Goal: Check status: Check status

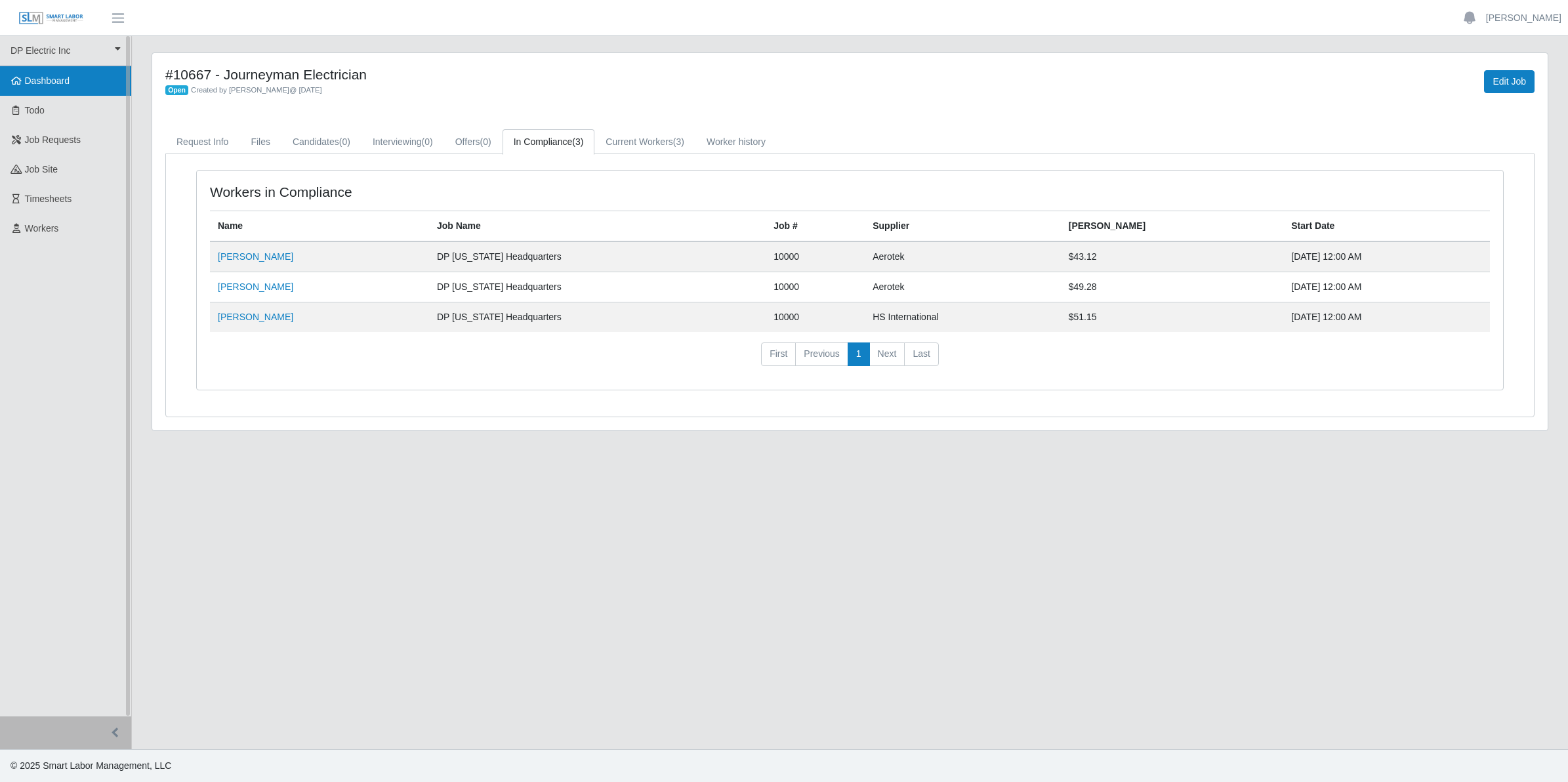
click at [47, 83] on span "Dashboard" at bounding box center [47, 80] width 45 height 10
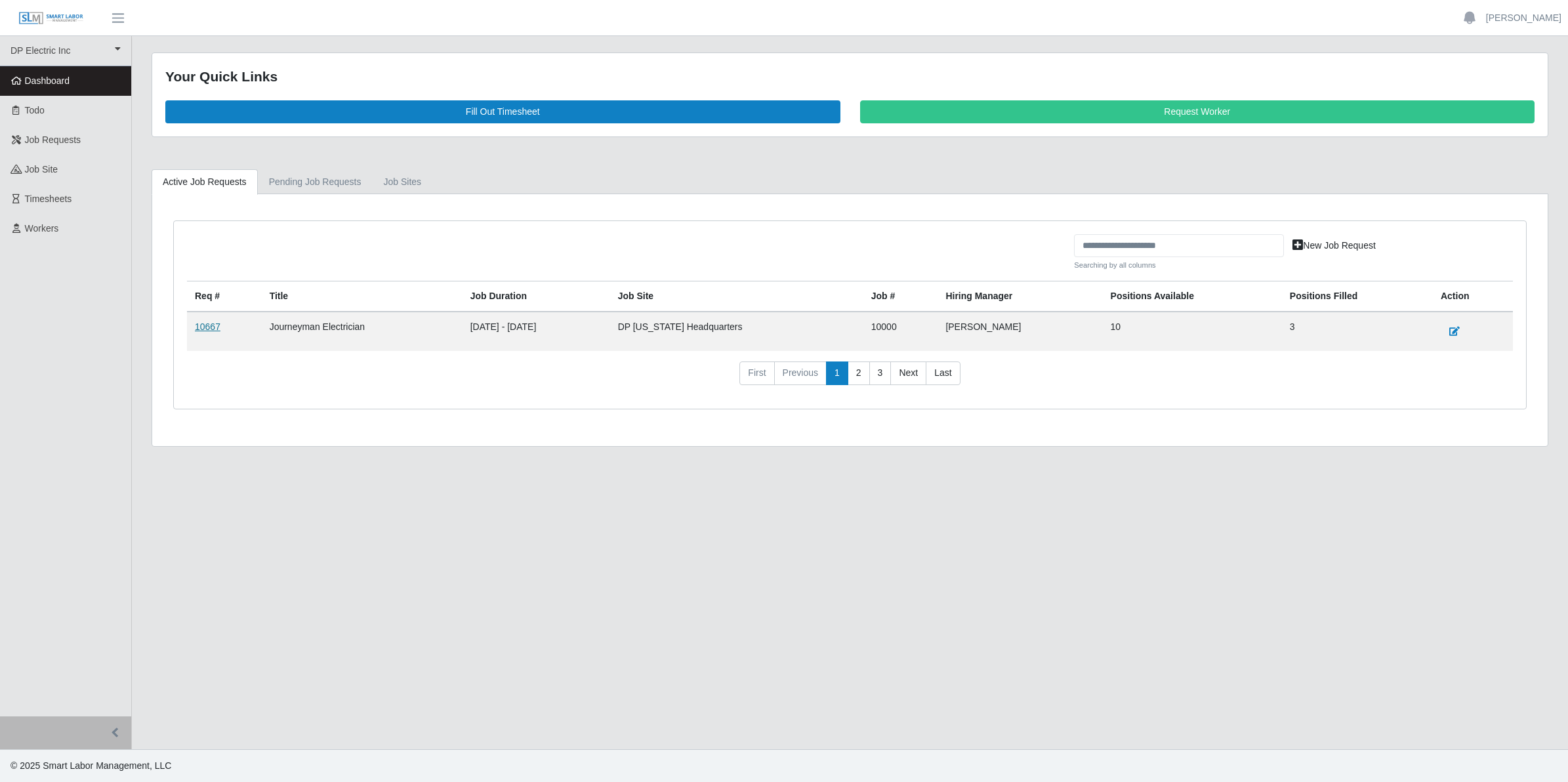
click at [205, 328] on link "10667" at bounding box center [208, 326] width 25 height 10
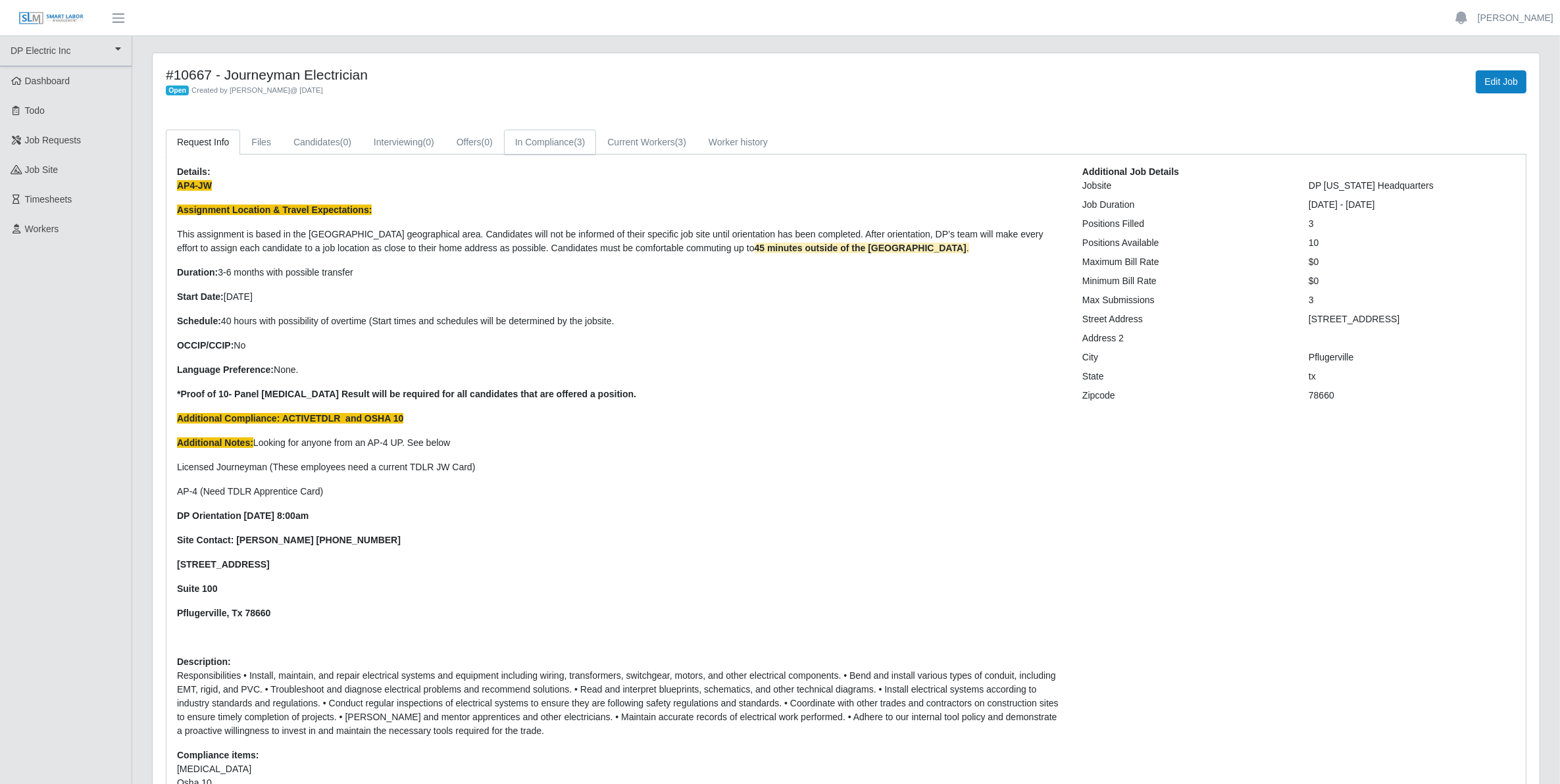
click at [552, 142] on link "In Compliance (3)" at bounding box center [550, 142] width 93 height 25
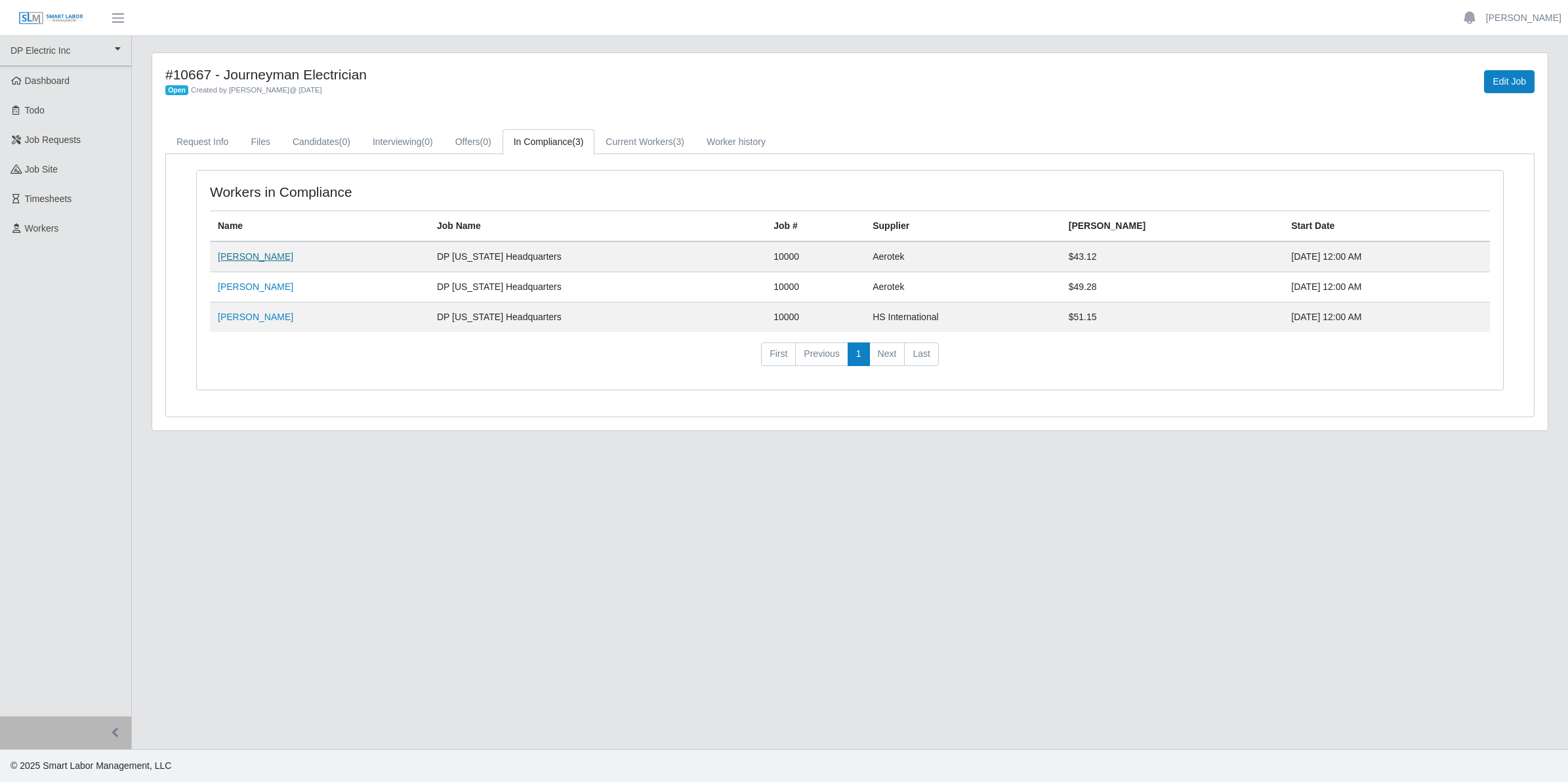
click at [246, 257] on link "[PERSON_NAME]" at bounding box center [255, 256] width 75 height 10
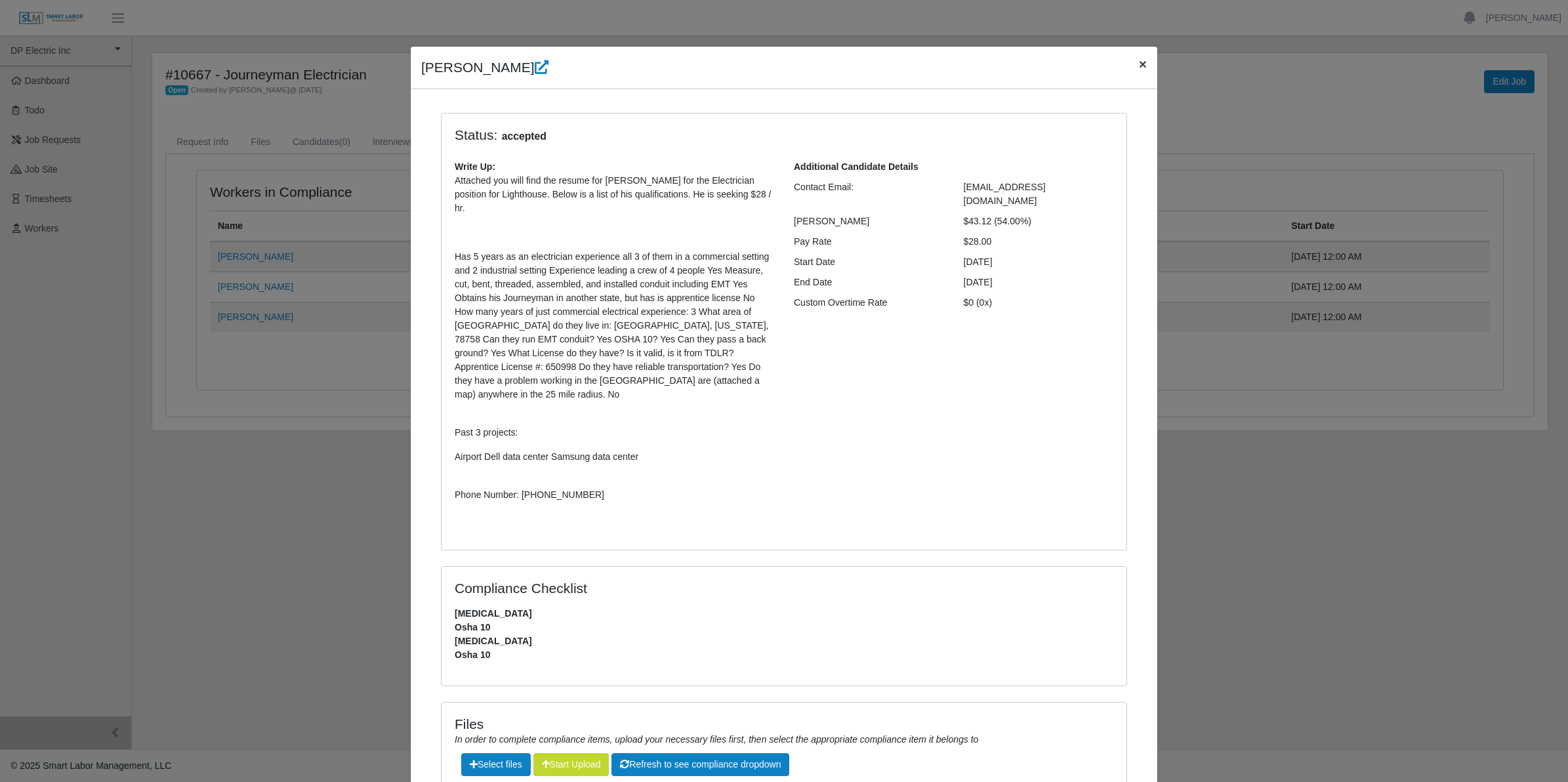
click at [1139, 67] on span "×" at bounding box center [1143, 63] width 8 height 15
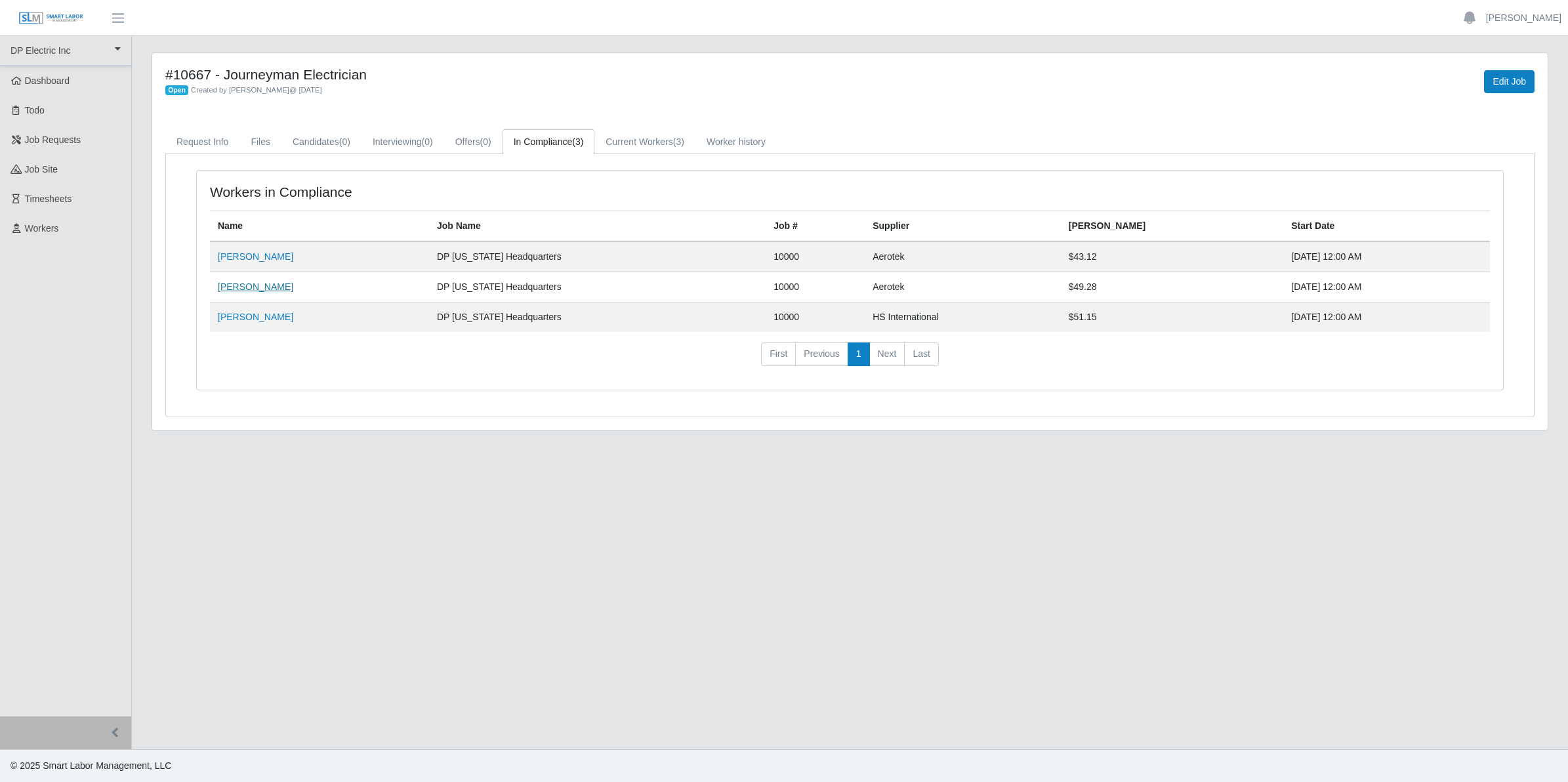
click at [250, 292] on link "[PERSON_NAME]" at bounding box center [255, 286] width 75 height 10
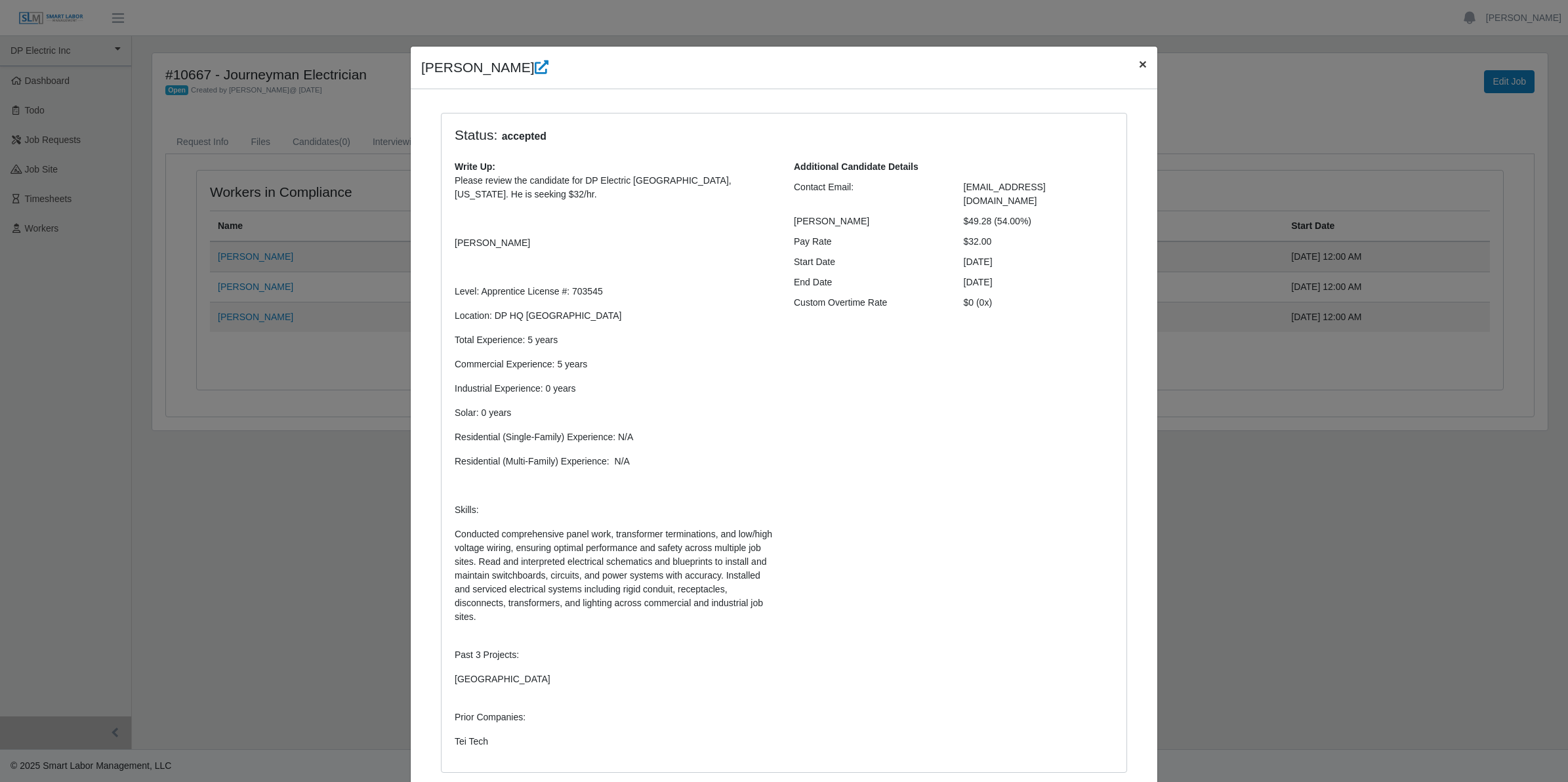
click at [1139, 64] on span "×" at bounding box center [1143, 63] width 8 height 15
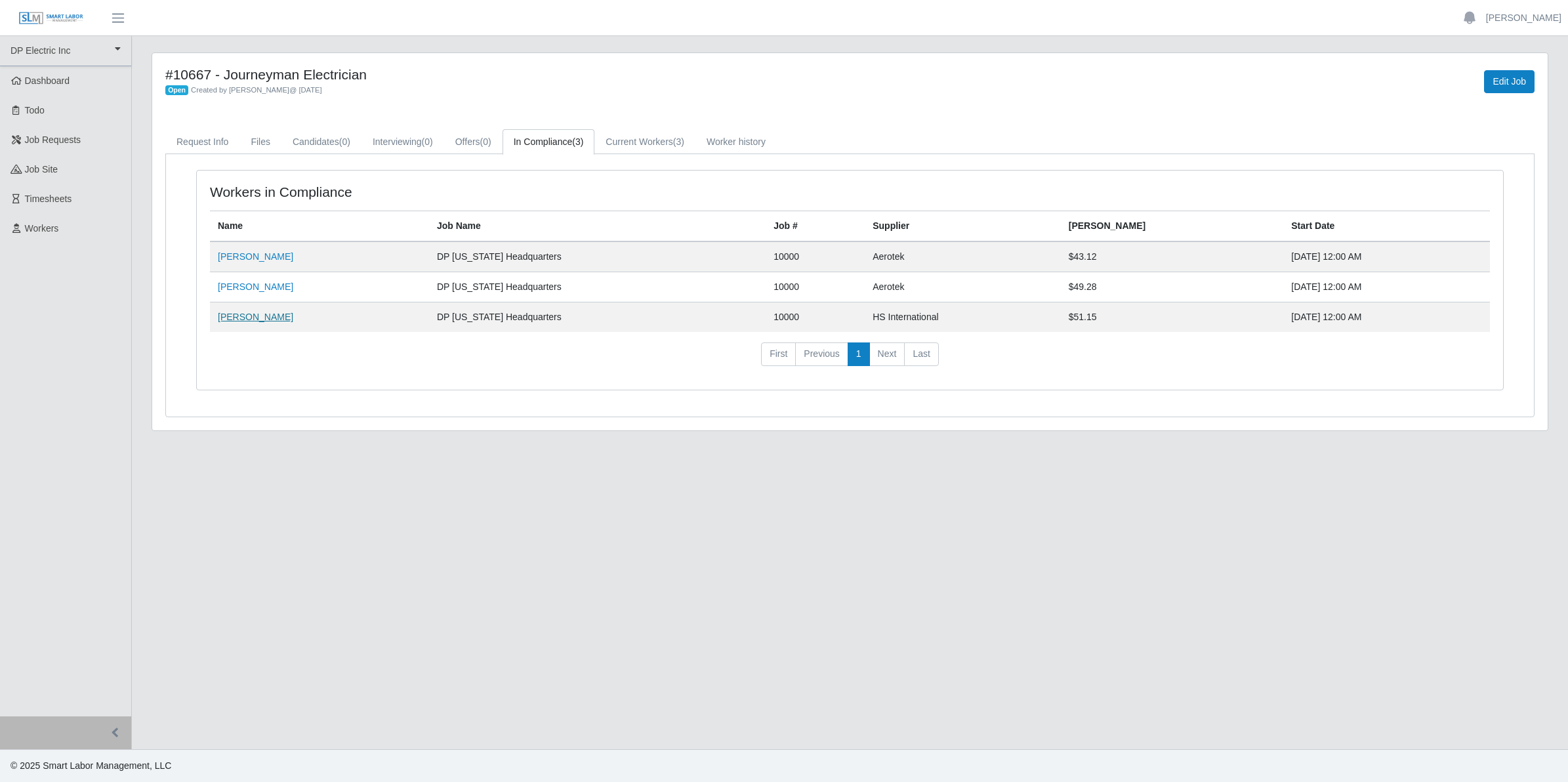
click at [246, 320] on link "[PERSON_NAME]" at bounding box center [255, 316] width 75 height 10
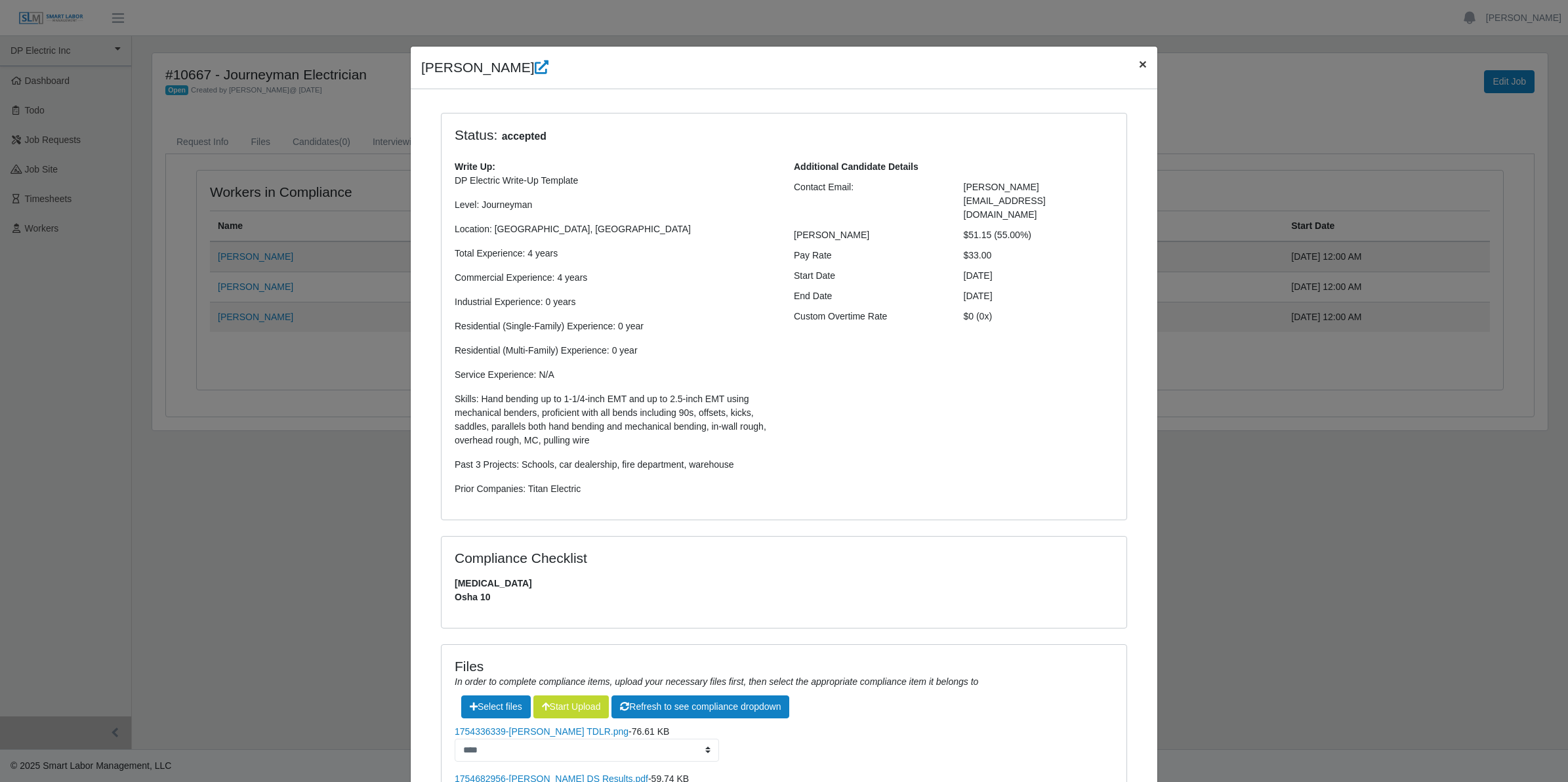
click at [1139, 66] on span "×" at bounding box center [1143, 63] width 8 height 15
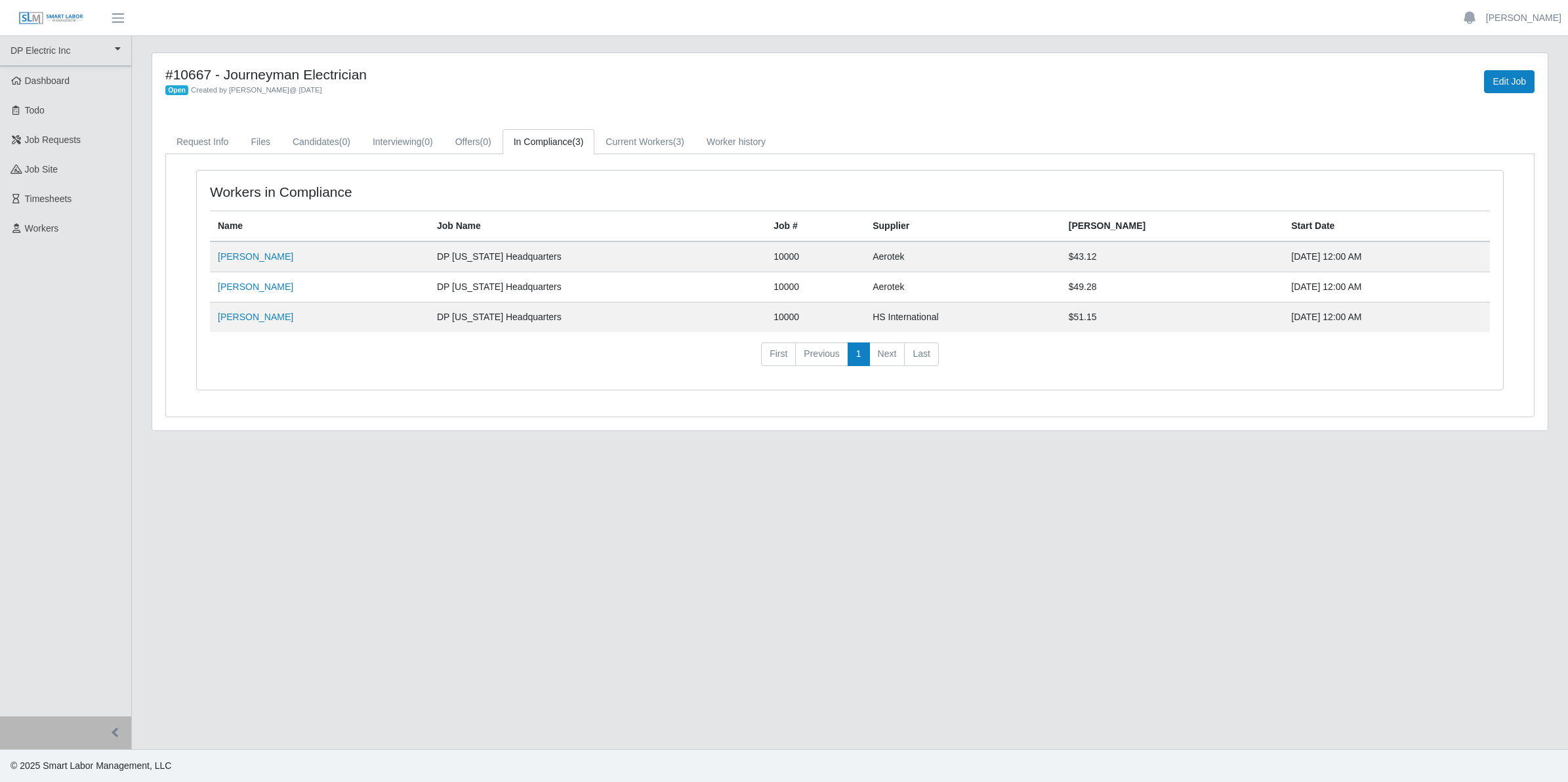
click at [430, 402] on div "Workers in Compliance Name Job Name Job # Supplier Bill Rate Start Date Kristop…" at bounding box center [850, 288] width 1328 height 236
click at [46, 52] on link "DP Electric Inc" at bounding box center [66, 51] width 132 height 30
click at [1486, 20] on link "[PERSON_NAME]" at bounding box center [1524, 17] width 75 height 13
click at [1477, 90] on link "Logout" at bounding box center [1509, 91] width 118 height 28
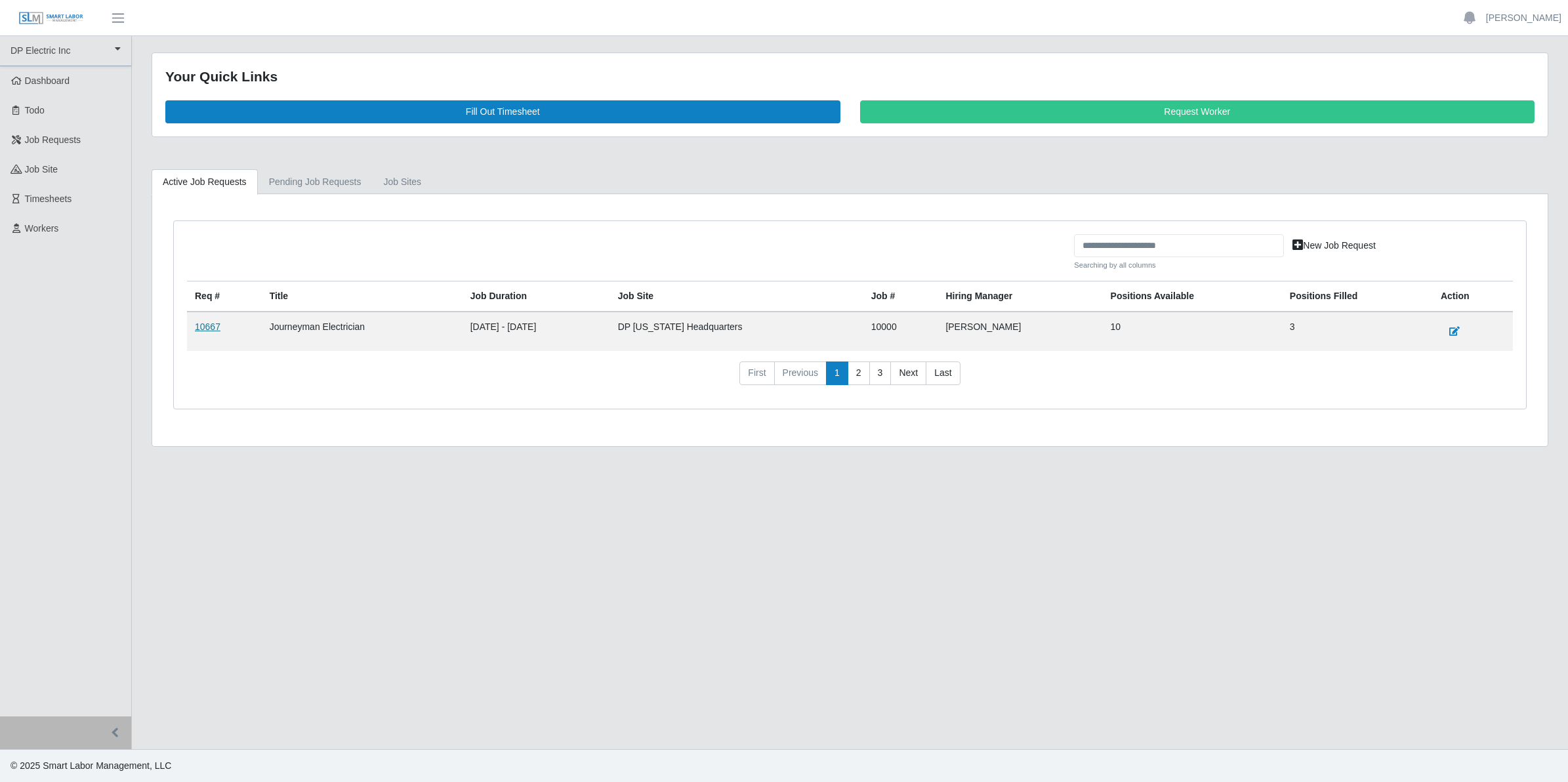
click at [205, 328] on link "10667" at bounding box center [208, 326] width 25 height 10
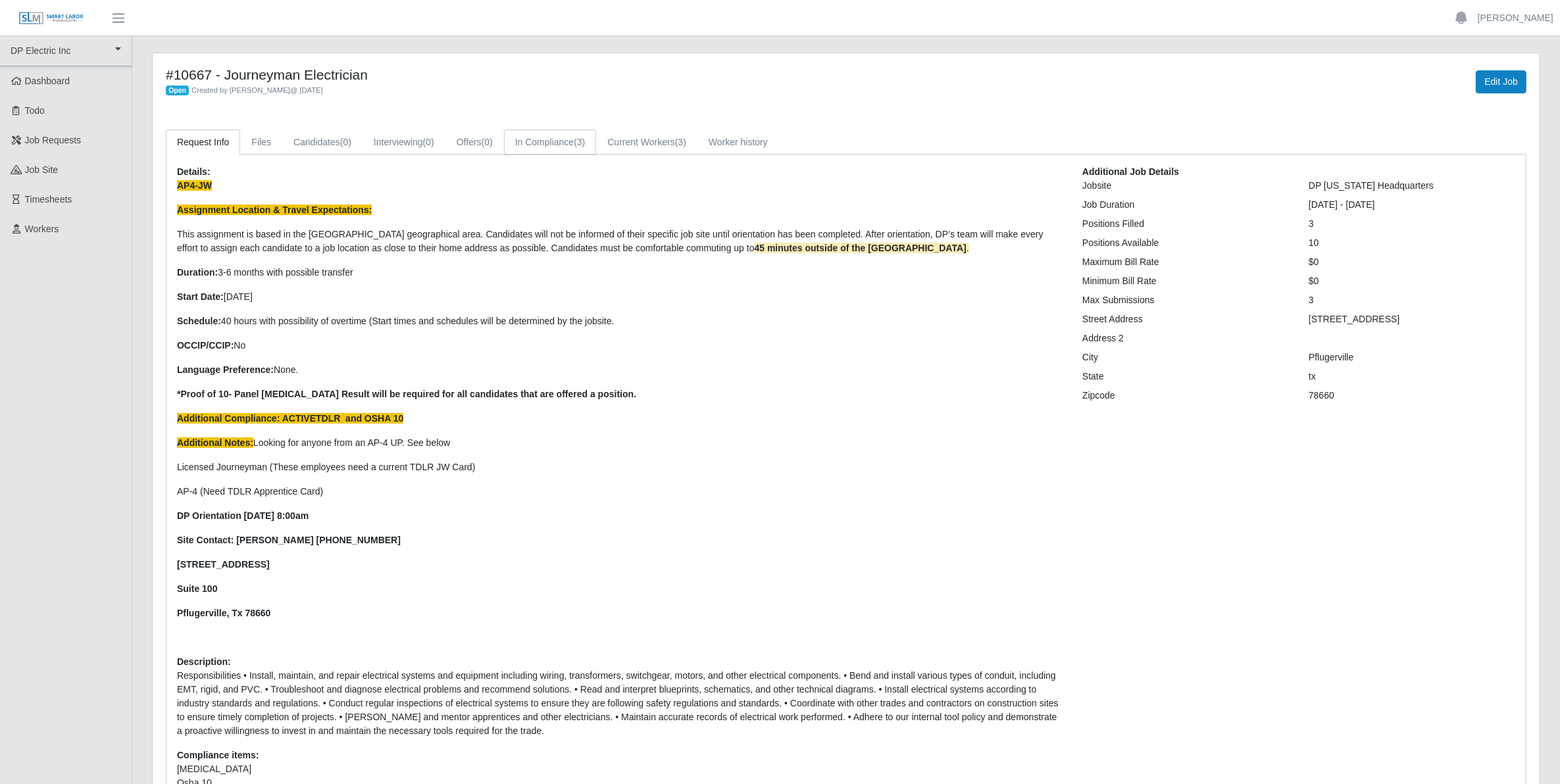
click at [549, 137] on link "In Compliance (3)" at bounding box center [550, 142] width 93 height 25
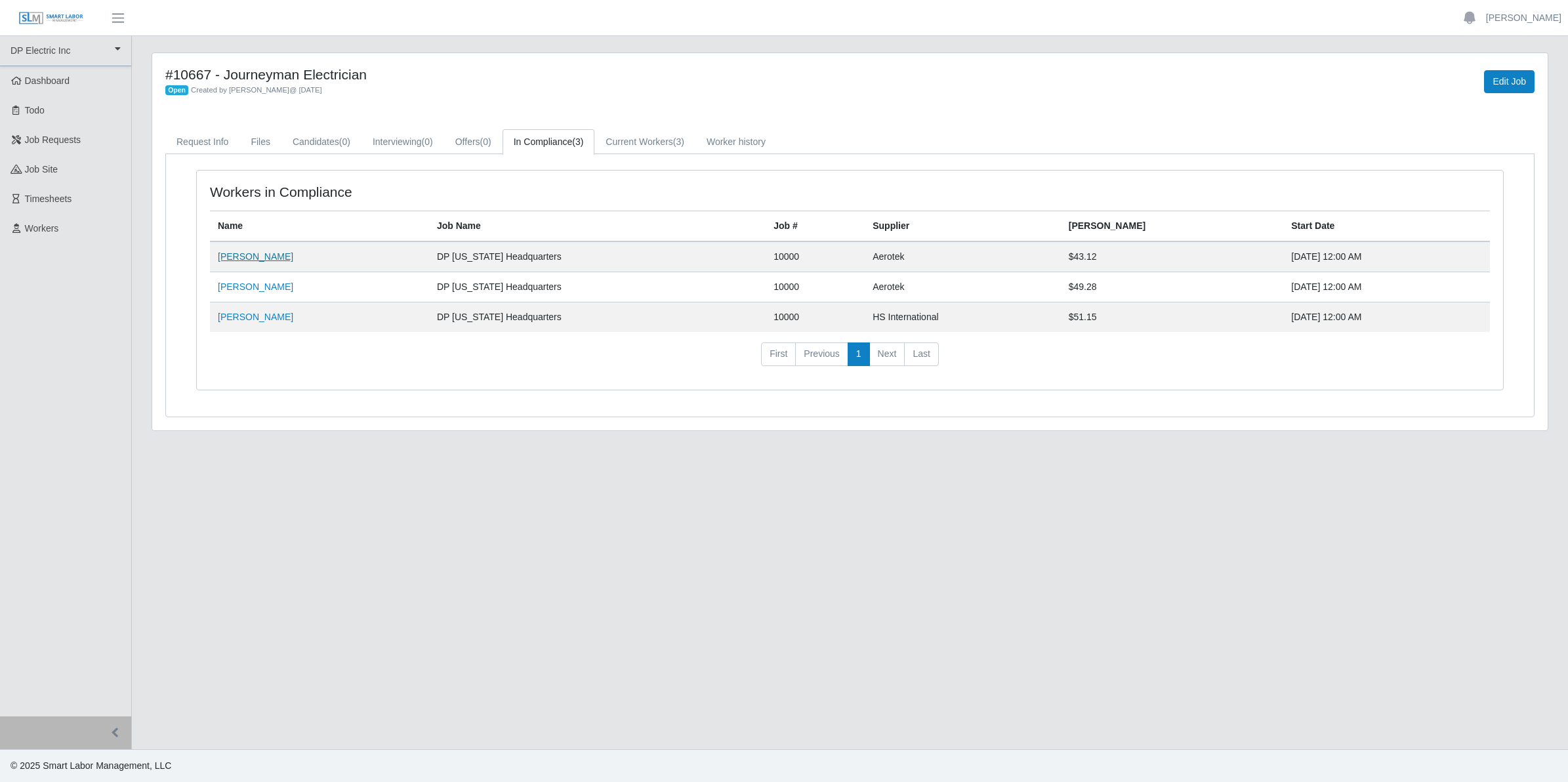
click at [238, 257] on link "[PERSON_NAME]" at bounding box center [255, 256] width 75 height 10
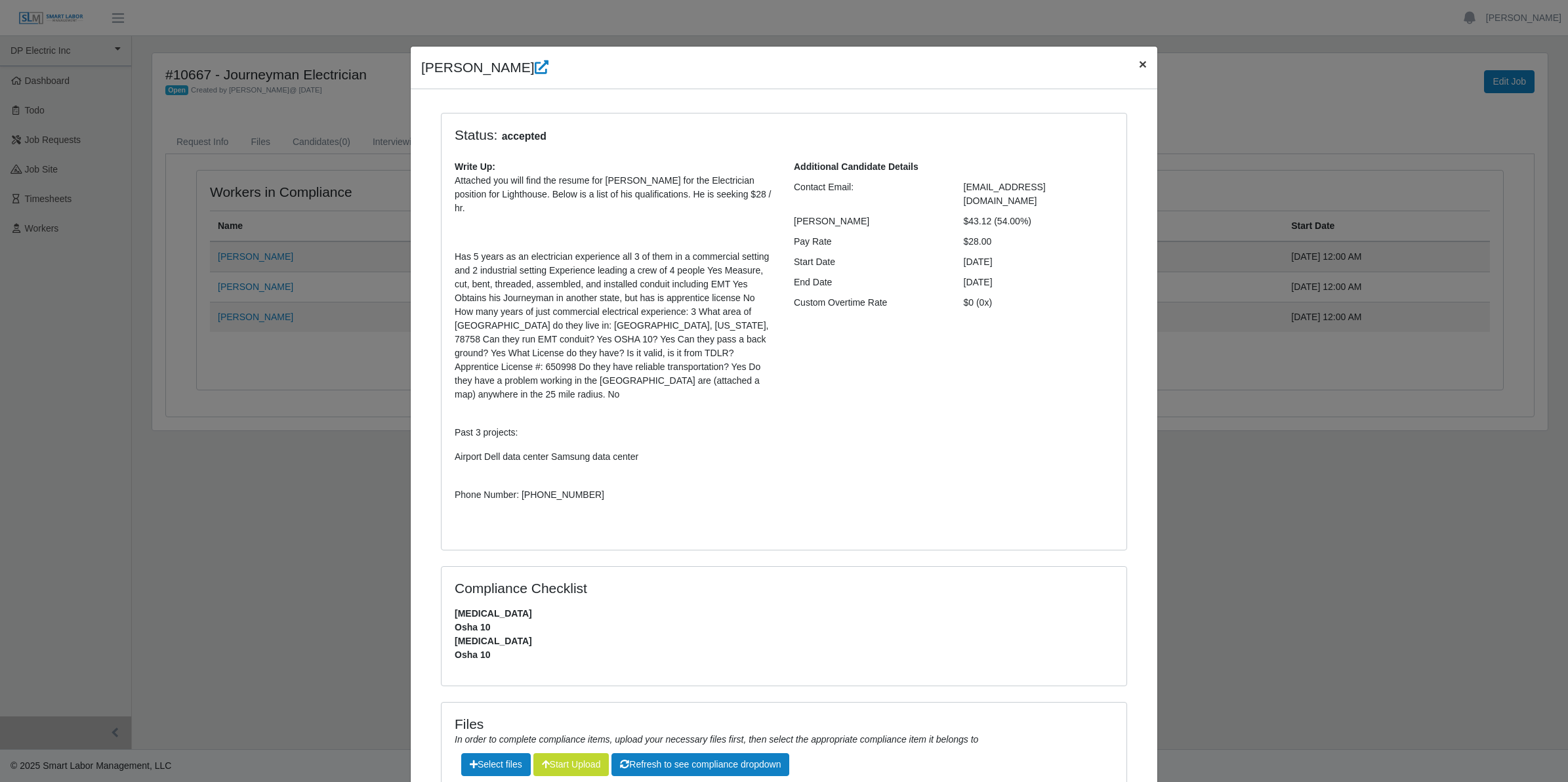
click at [1139, 64] on span "×" at bounding box center [1143, 63] width 8 height 15
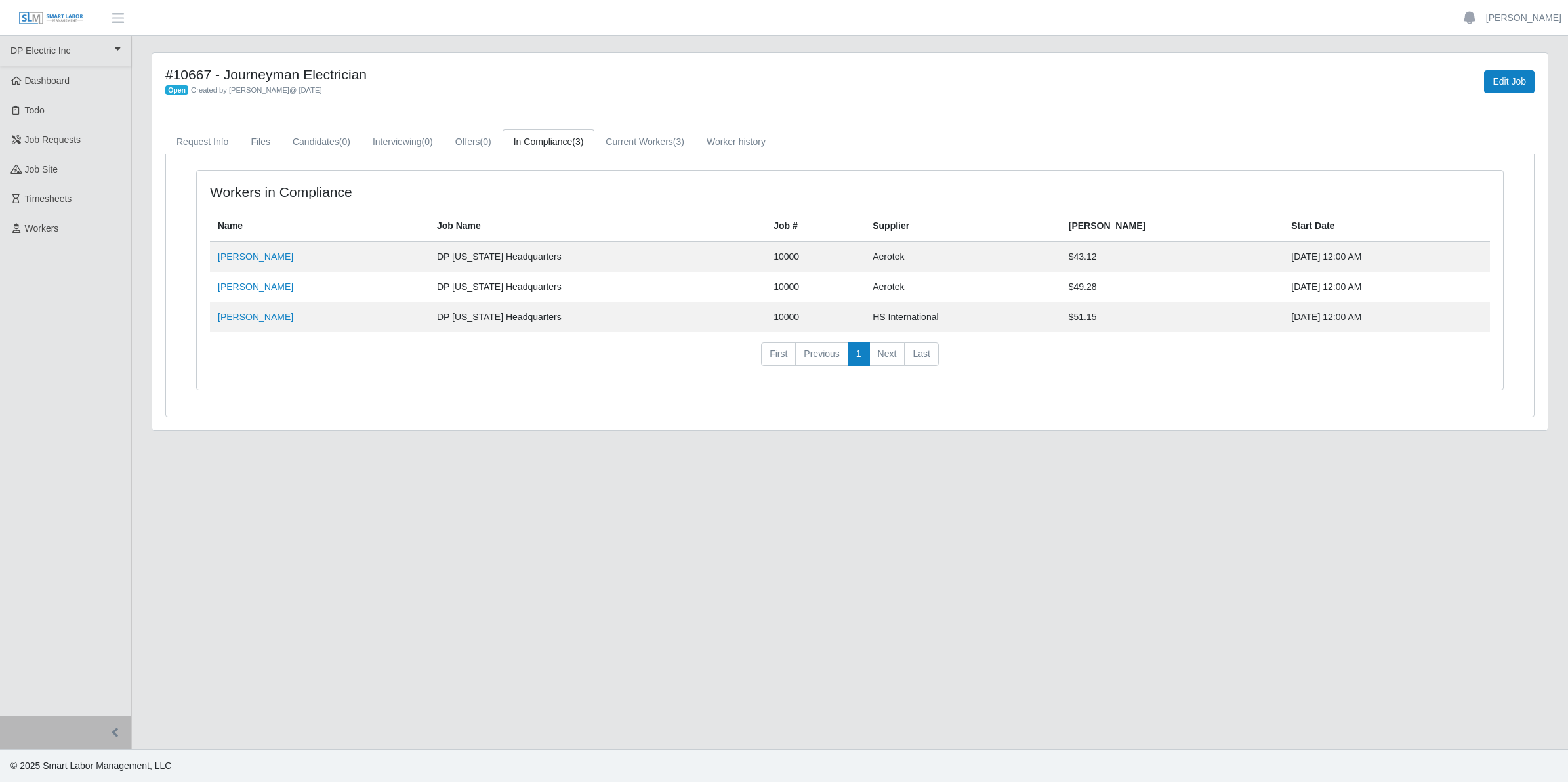
click at [553, 145] on link "In Compliance (3)" at bounding box center [549, 142] width 93 height 25
click at [235, 322] on link "[PERSON_NAME]" at bounding box center [255, 316] width 75 height 10
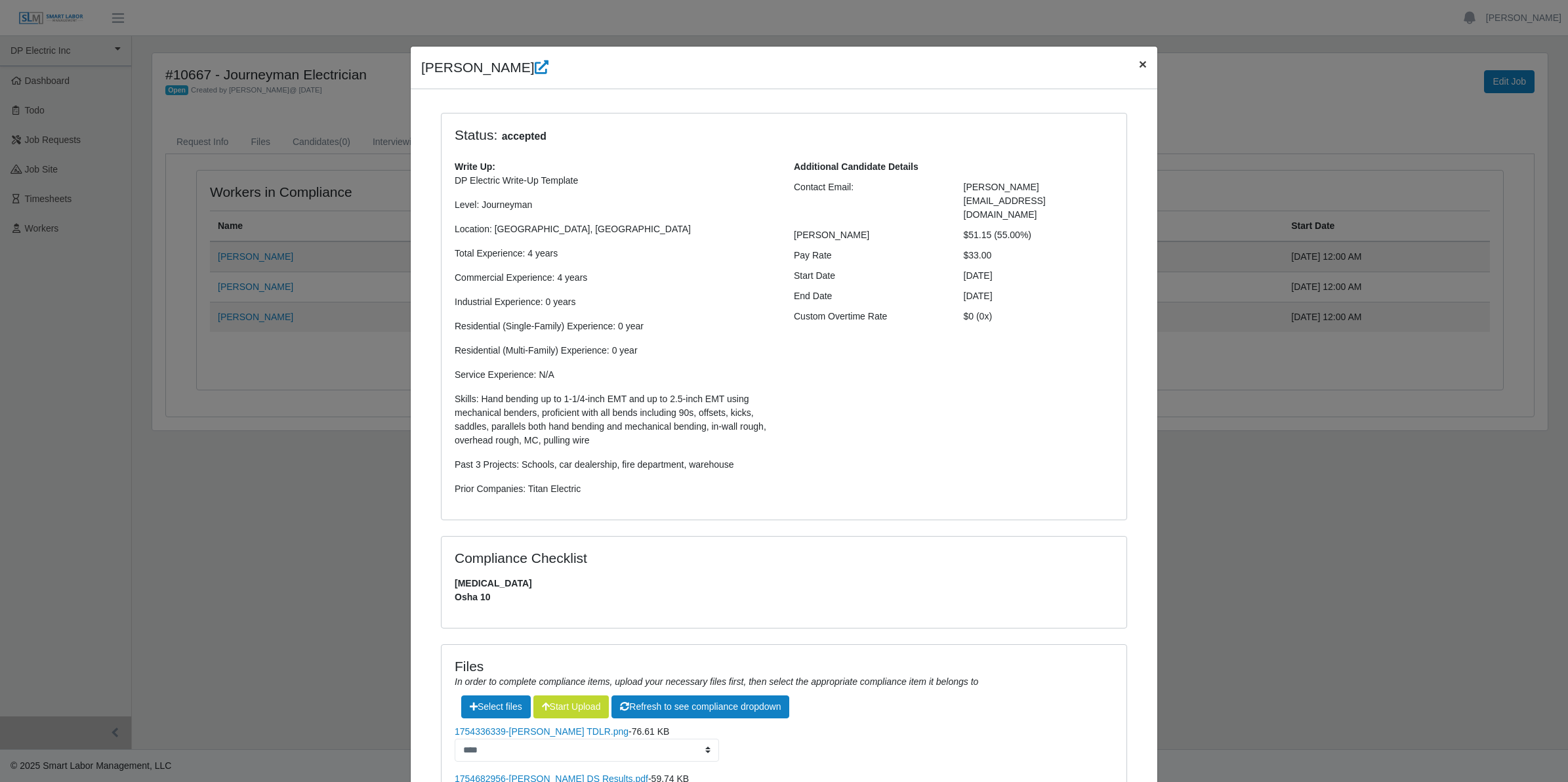
click at [1139, 63] on span "×" at bounding box center [1143, 63] width 8 height 15
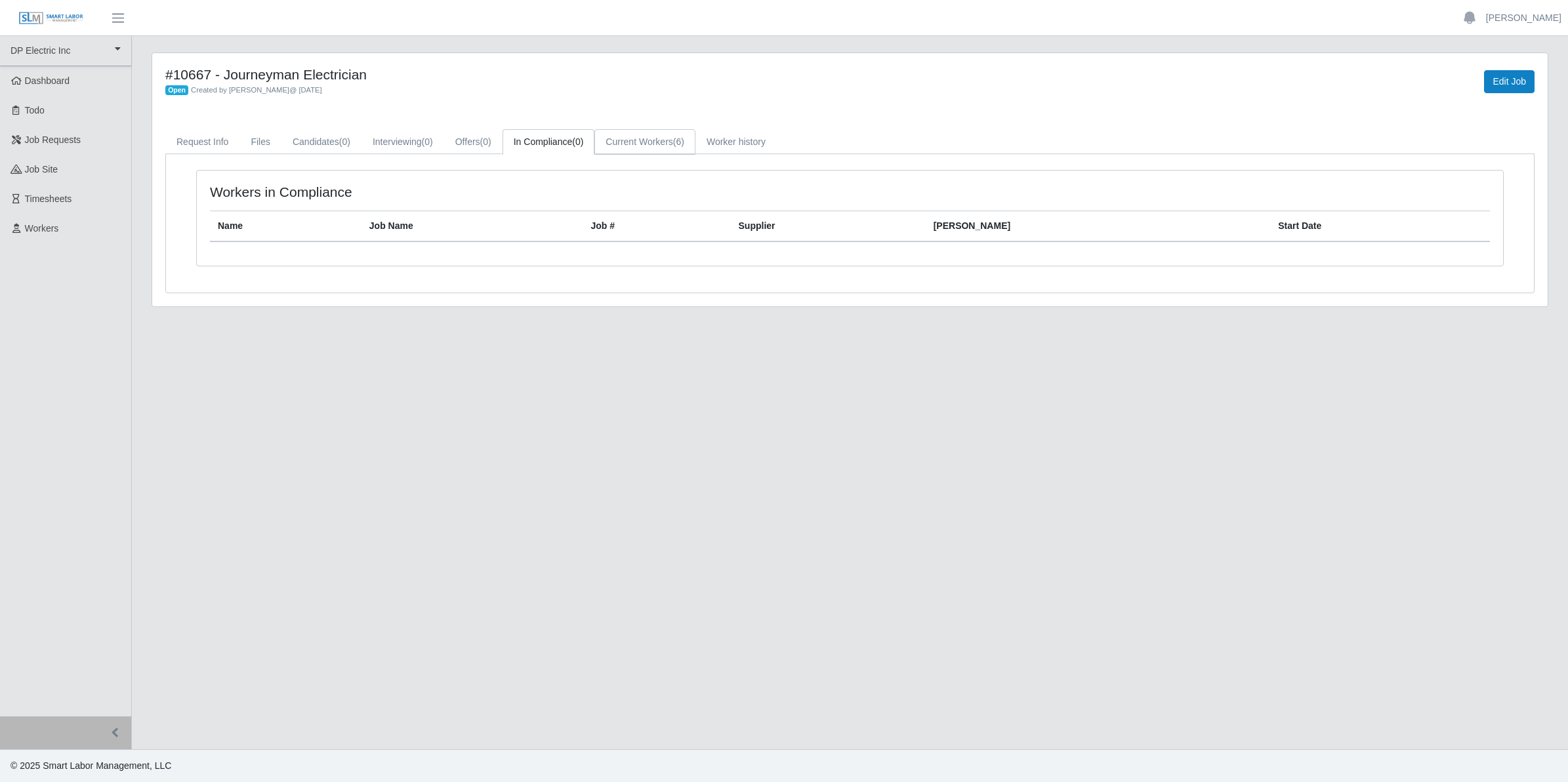
click at [641, 136] on link "Current Workers (6)" at bounding box center [644, 142] width 101 height 25
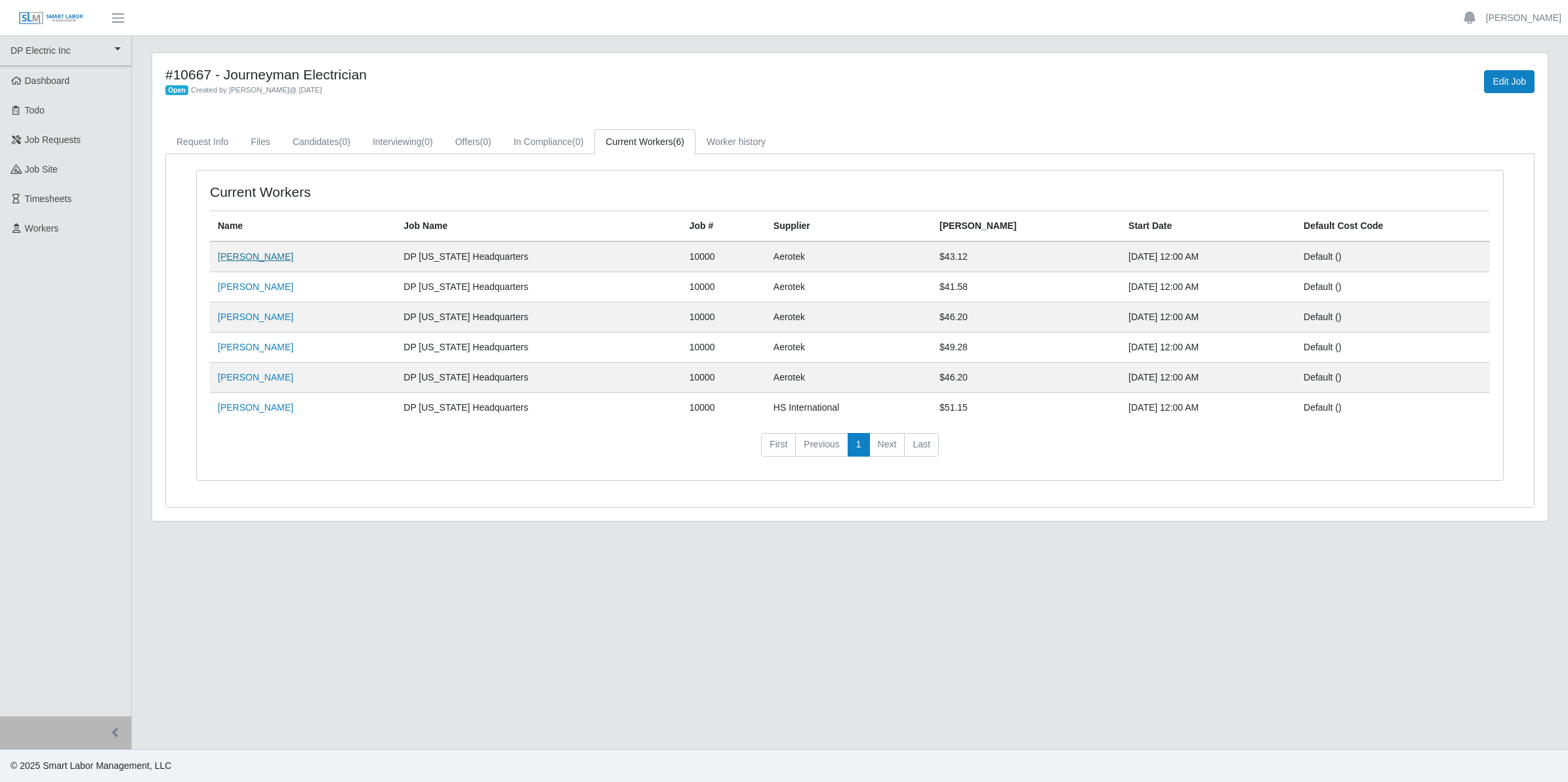
click at [260, 260] on link "[PERSON_NAME]" at bounding box center [255, 256] width 75 height 10
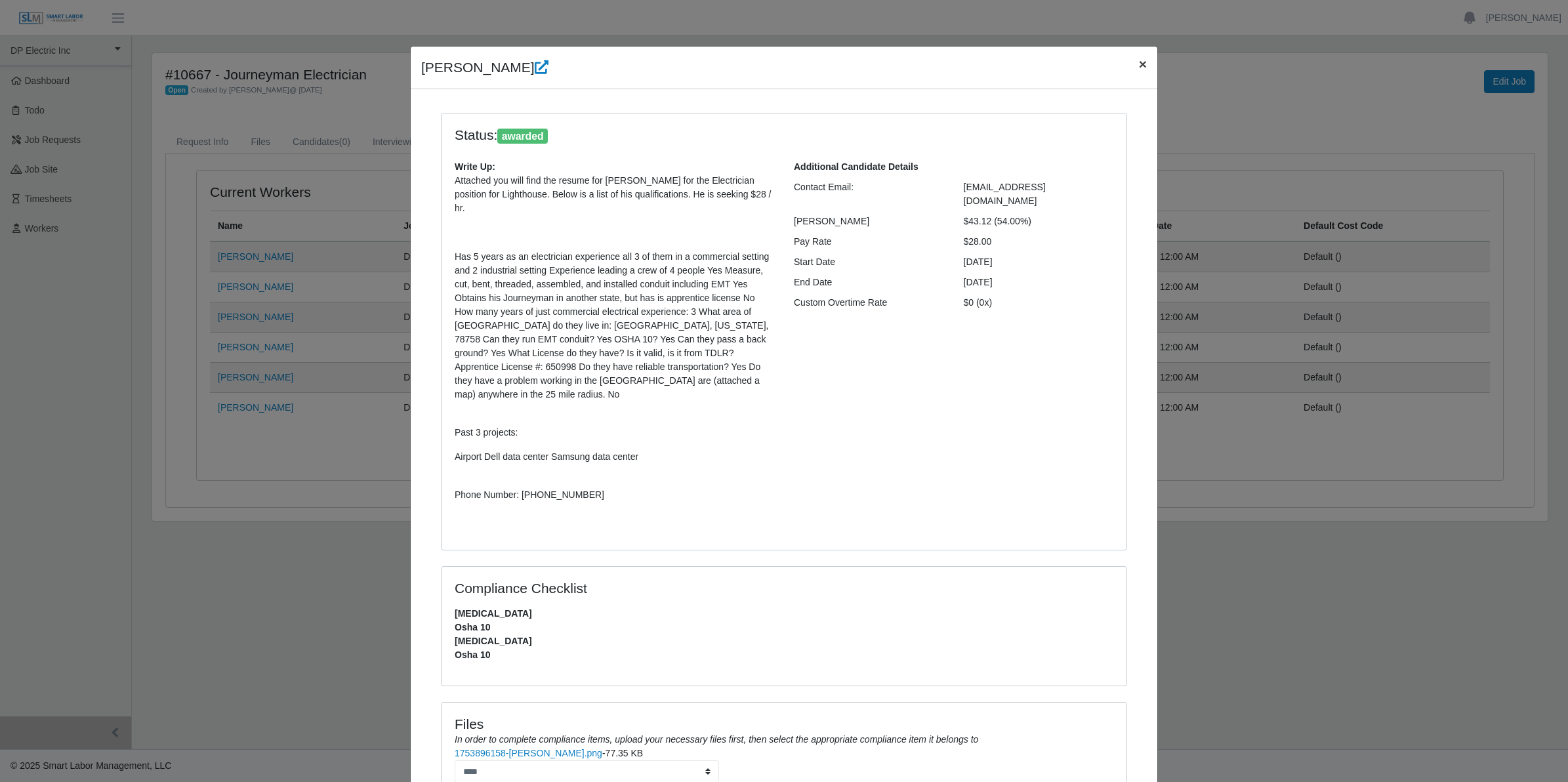
click at [1139, 67] on span "×" at bounding box center [1143, 63] width 8 height 15
